Goal: Ask a question

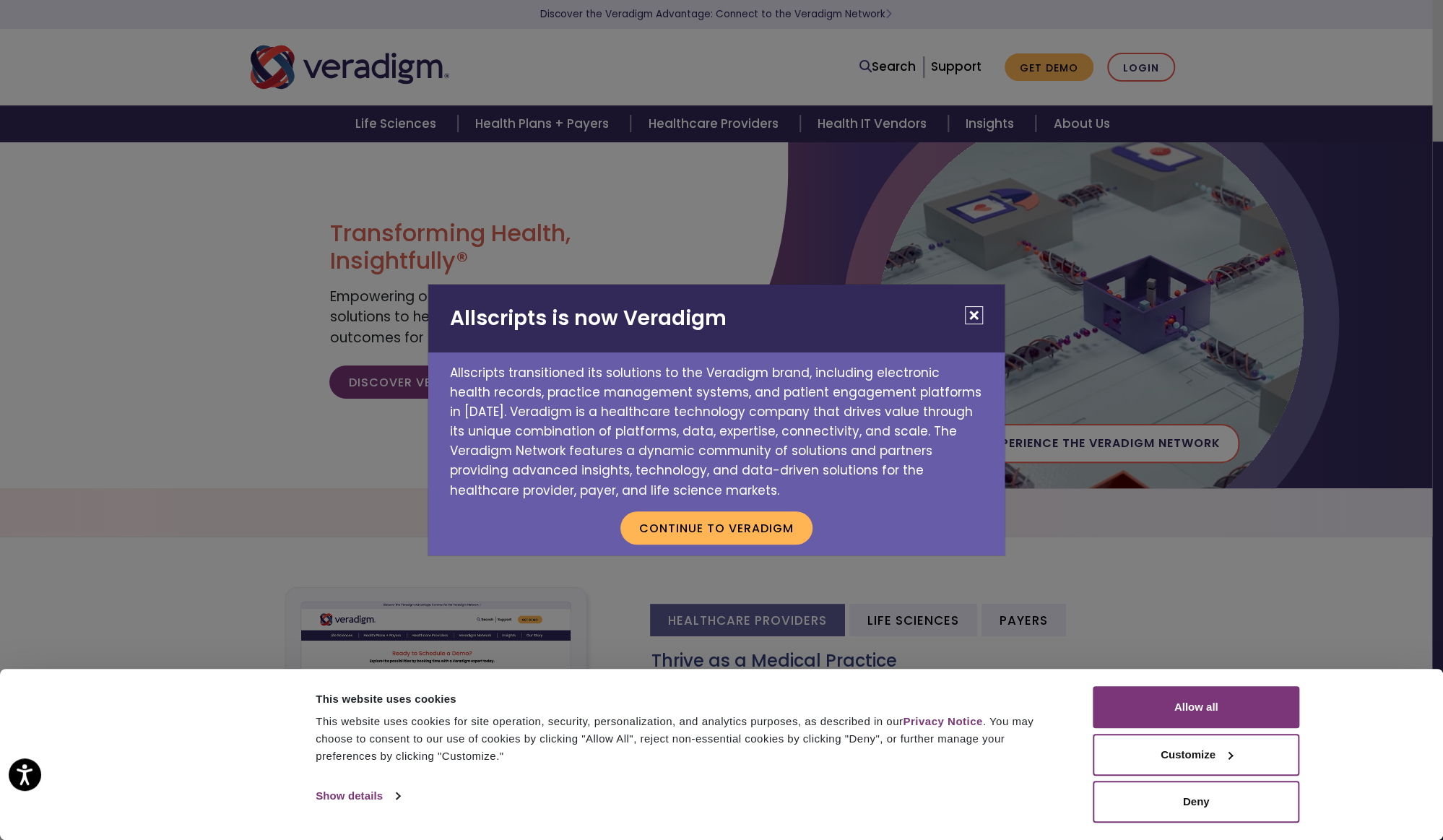
click at [981, 320] on button "Close" at bounding box center [974, 315] width 18 height 18
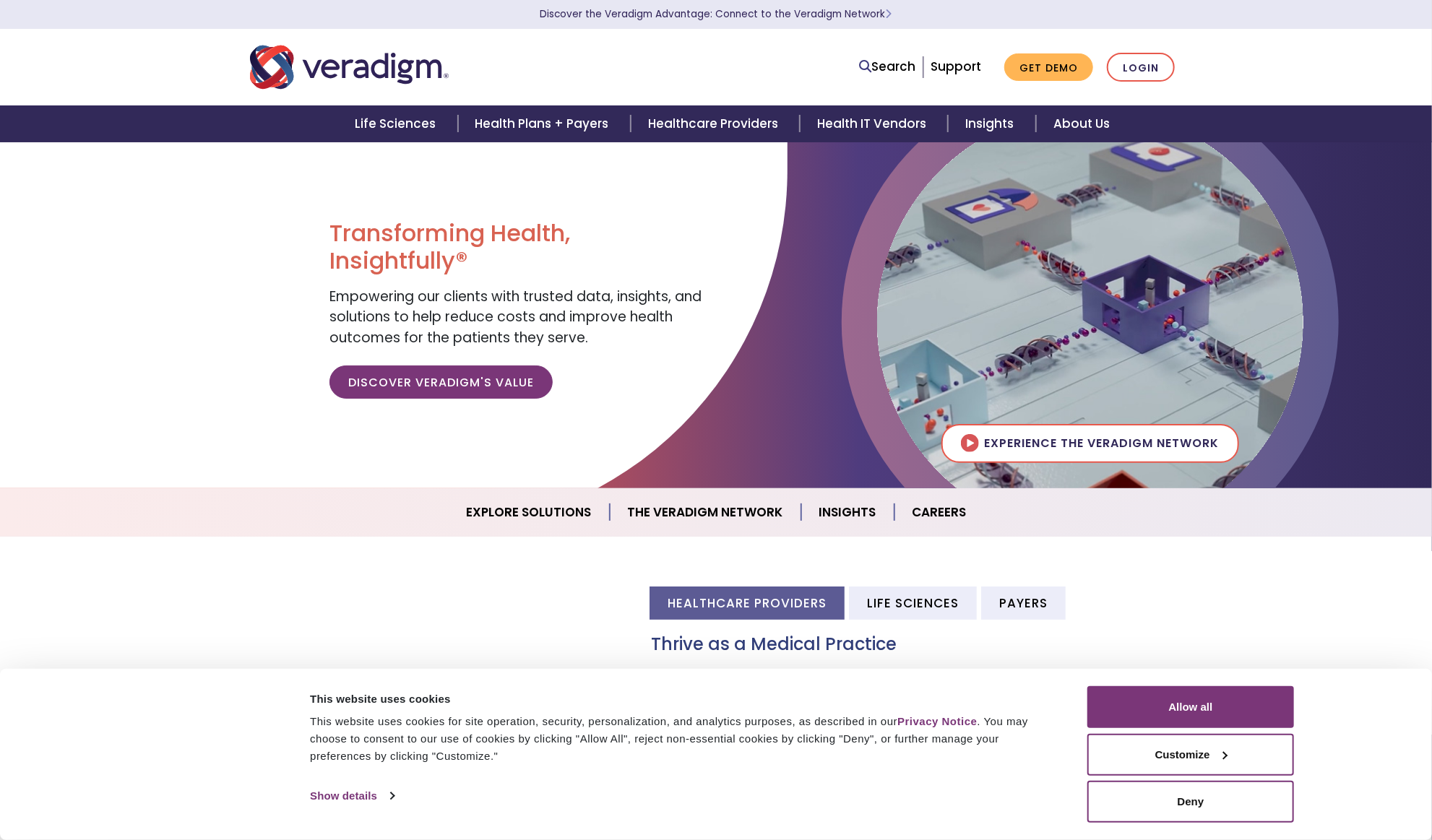
scroll to position [529, 0]
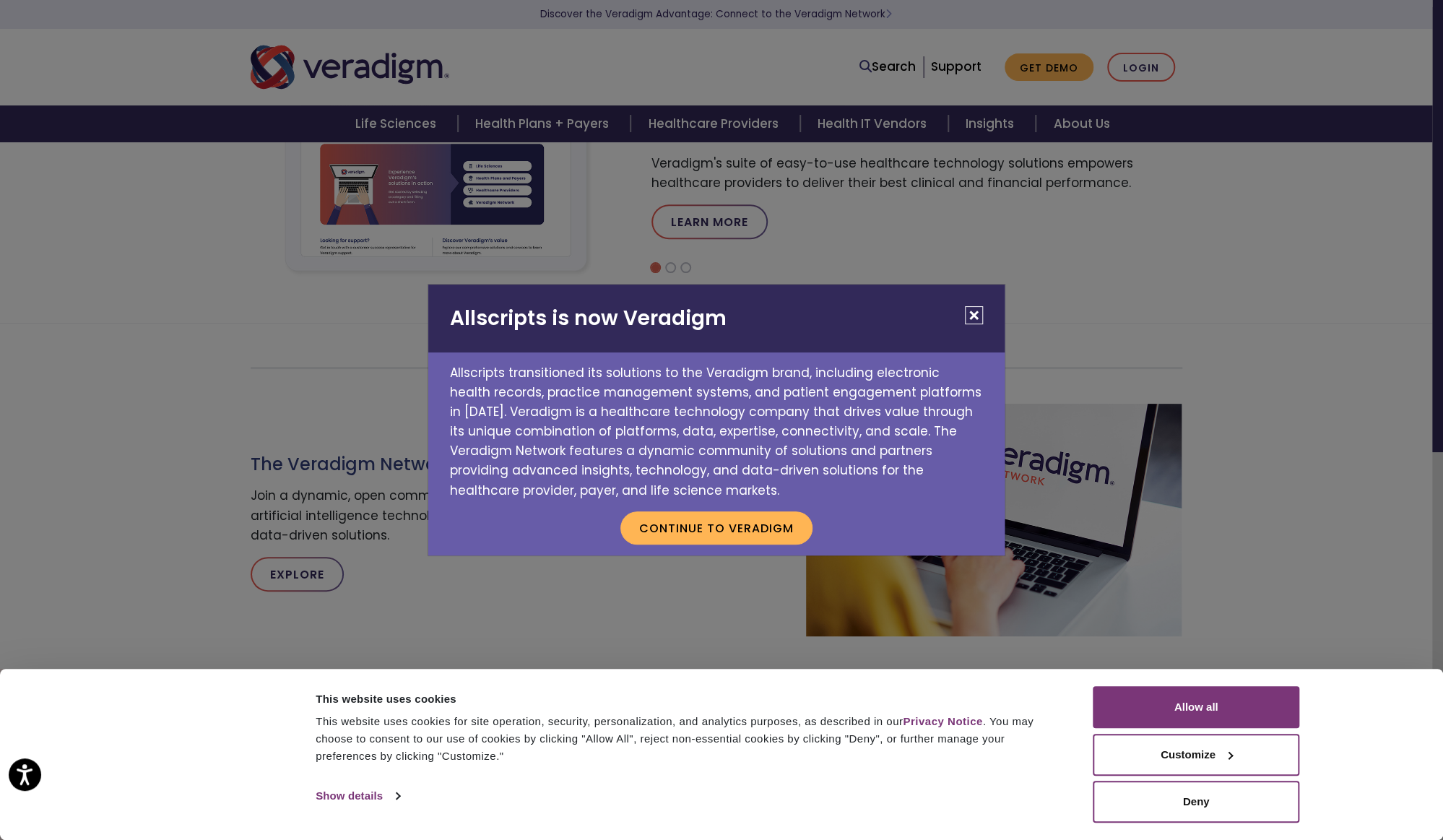
click at [966, 307] on button "Close" at bounding box center [974, 315] width 18 height 18
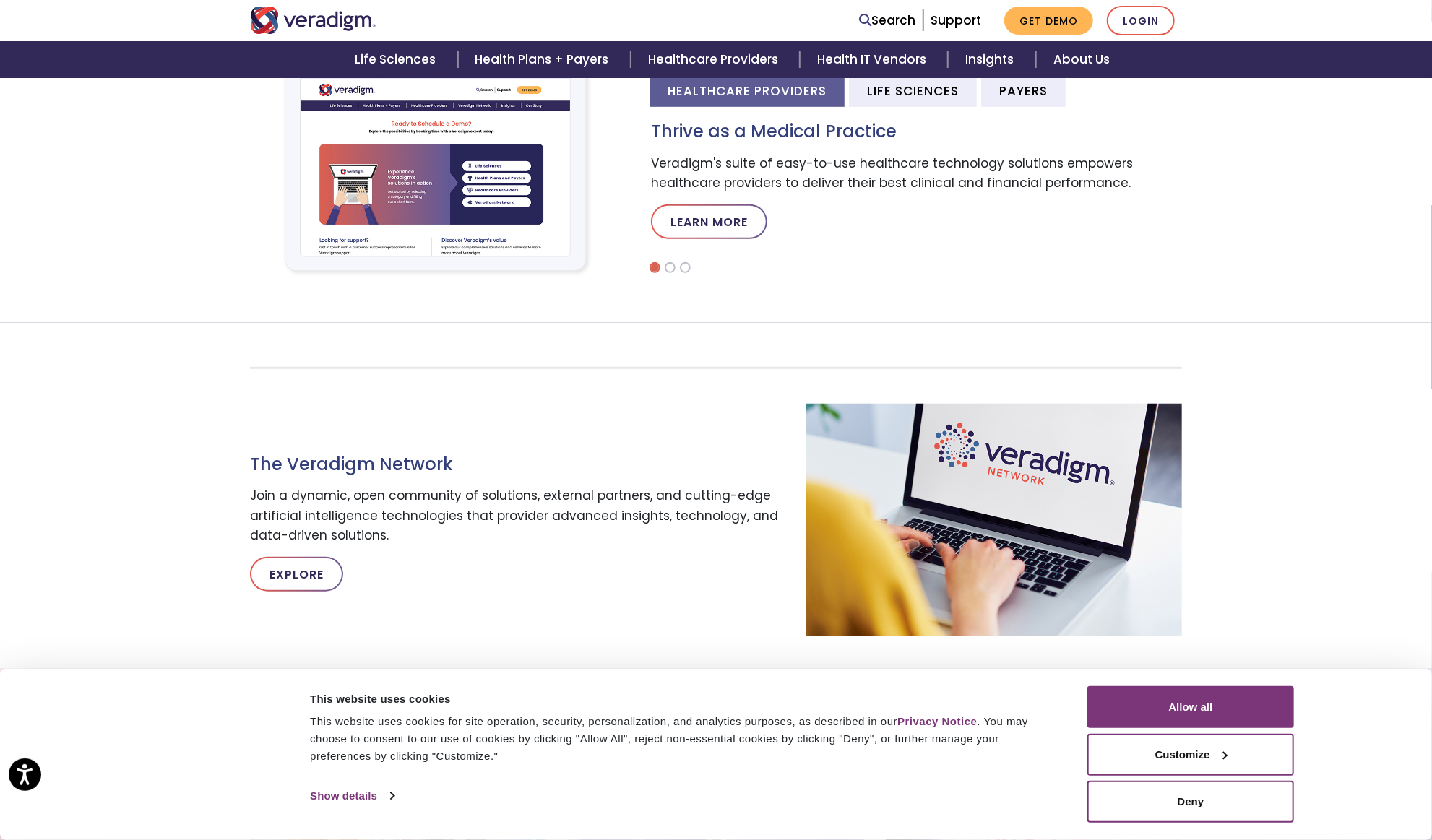
scroll to position [0, 0]
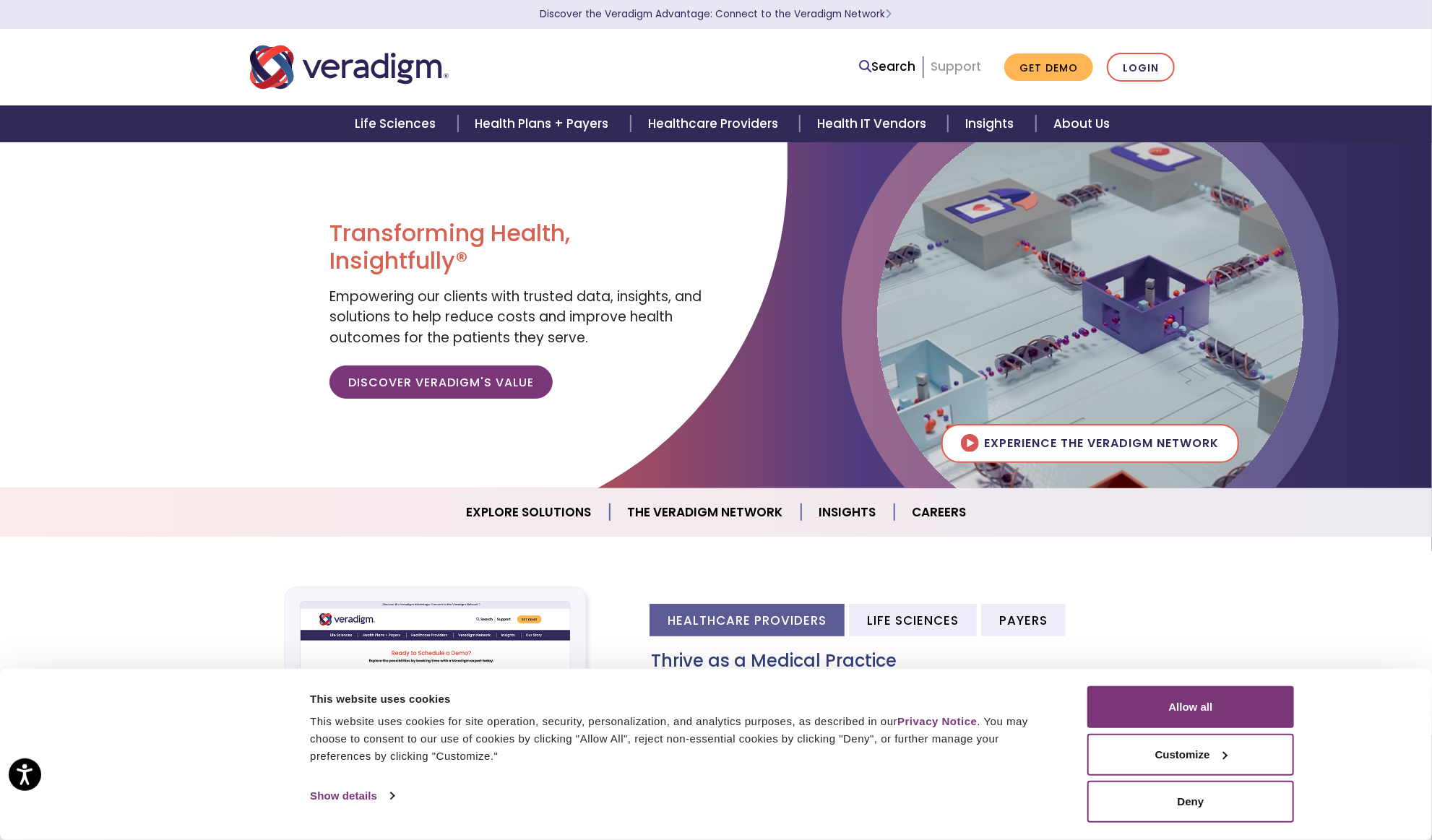
click at [951, 73] on link "Support" at bounding box center [956, 66] width 50 height 17
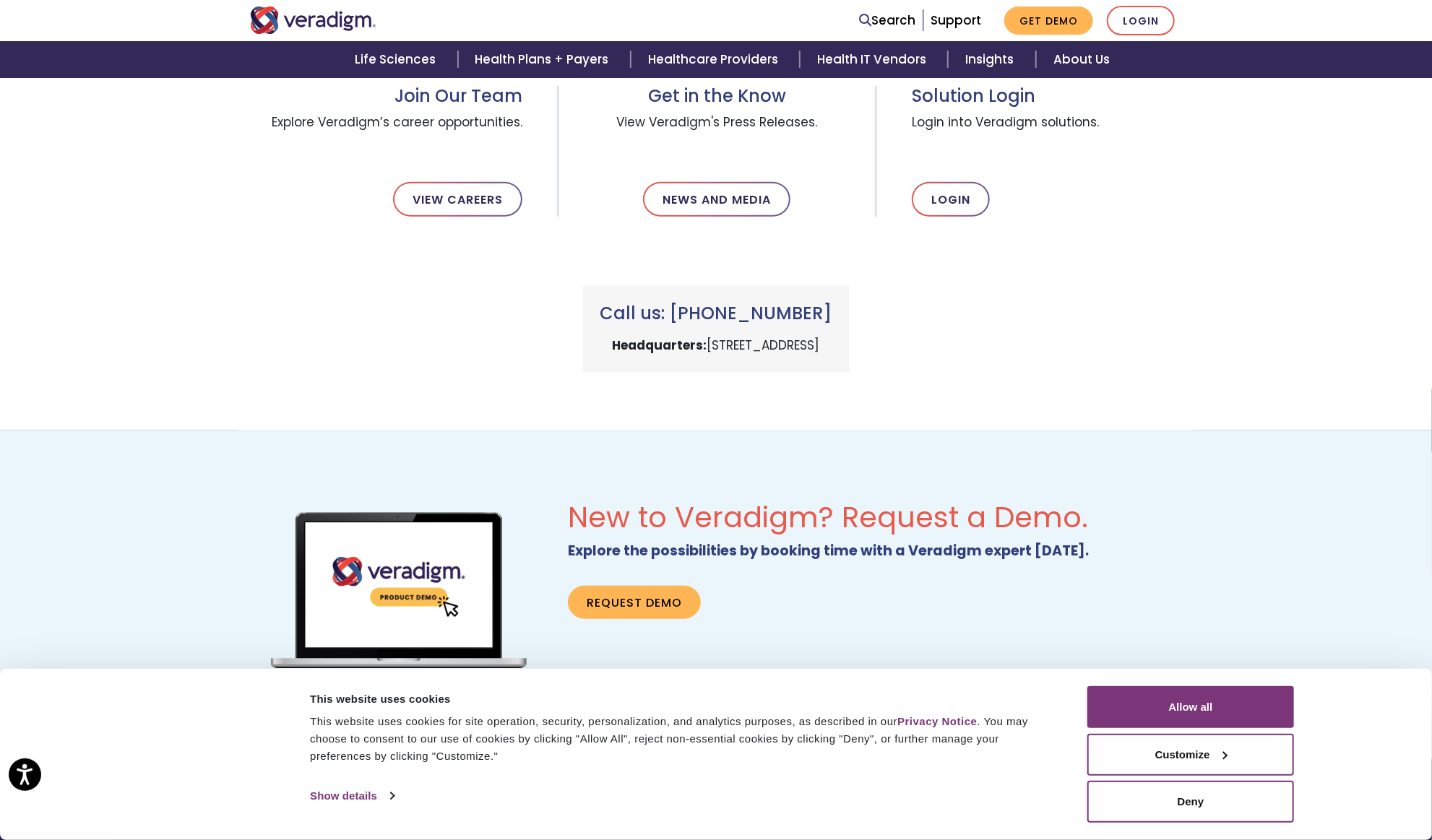
scroll to position [757, 0]
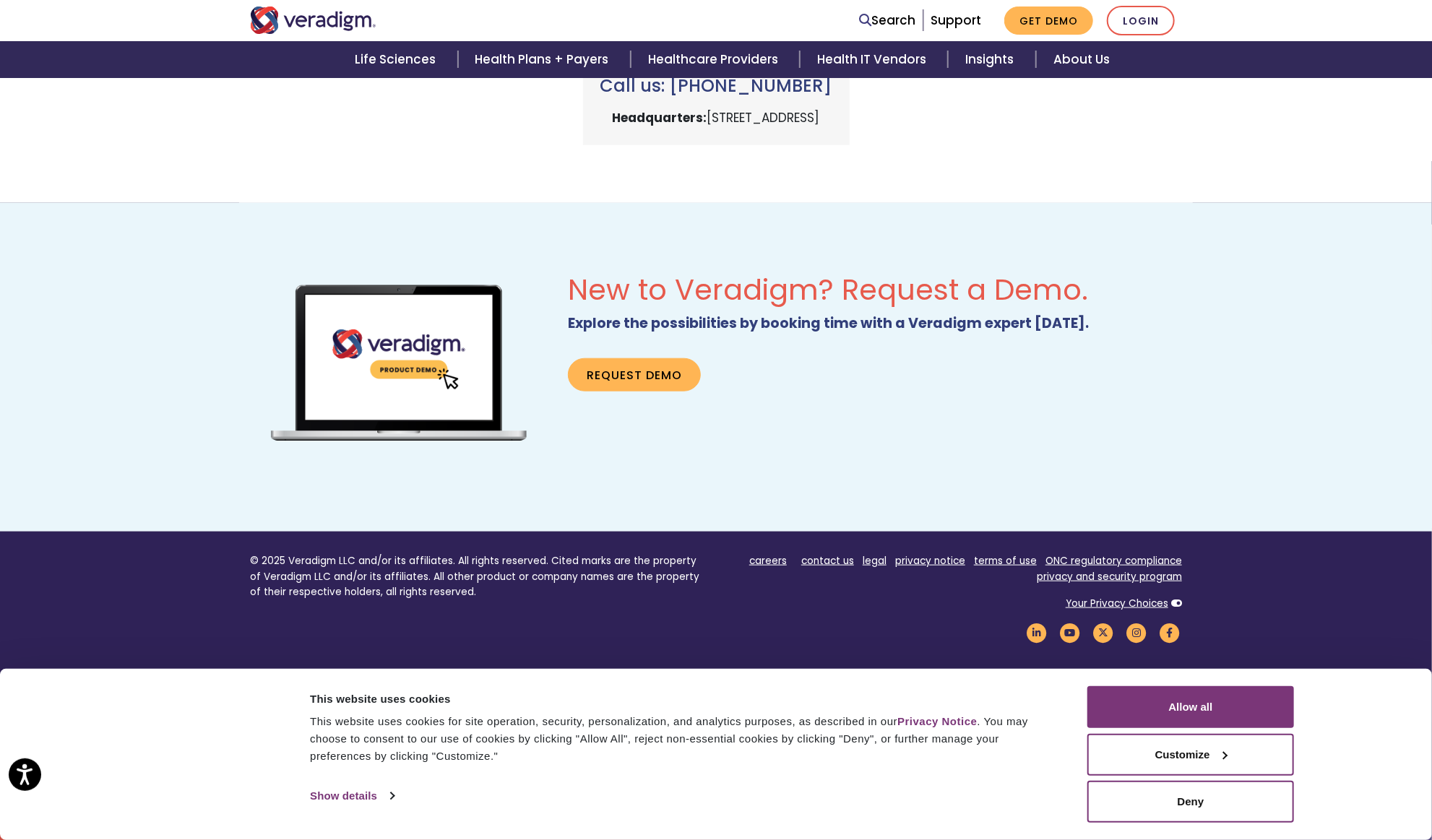
click at [1291, 517] on div "New to Veradigm? Request a Demo. Explore the possibilities by booking time with…" at bounding box center [716, 367] width 1432 height 328
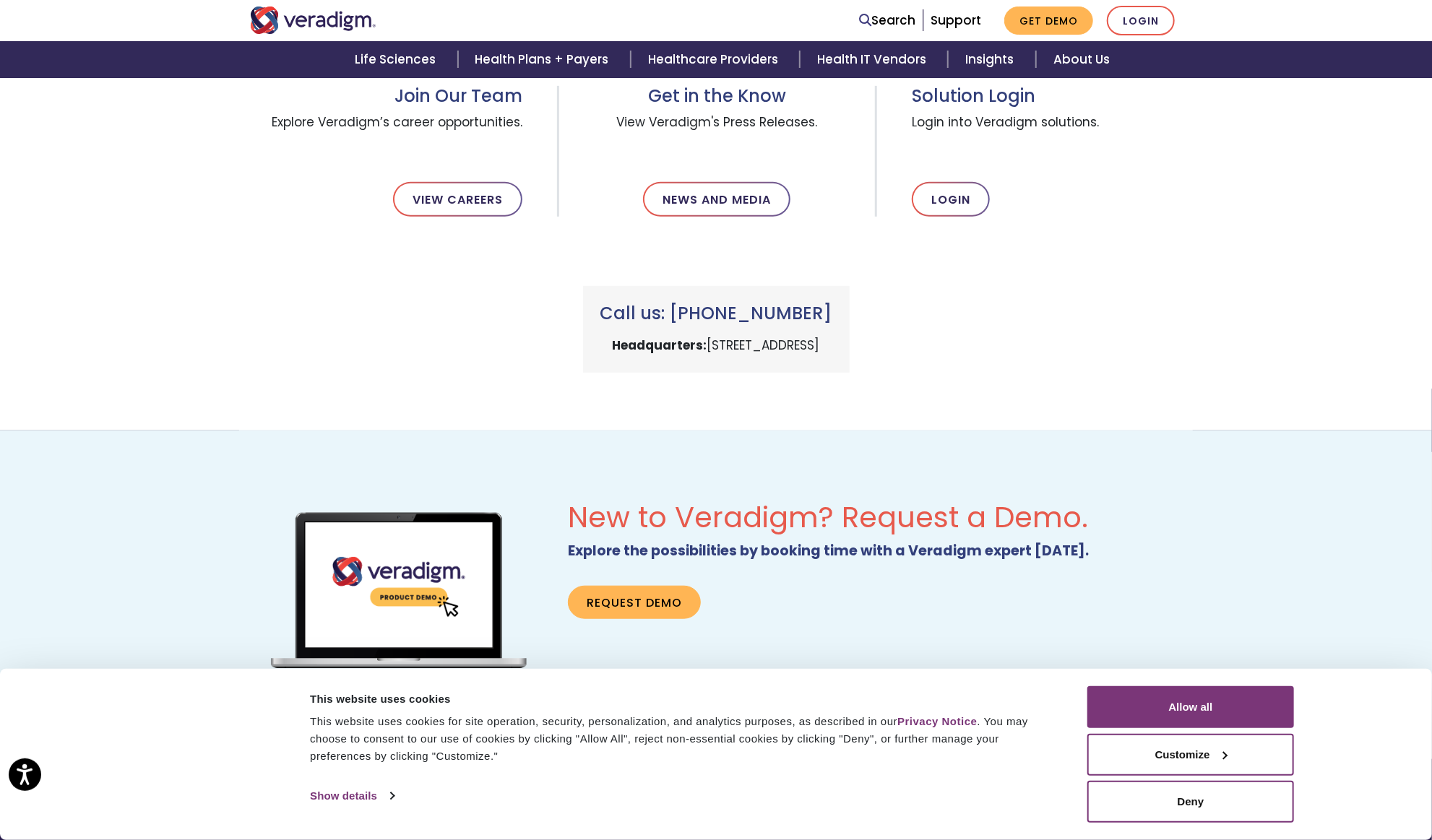
scroll to position [0, 0]
